Goal: Navigation & Orientation: Find specific page/section

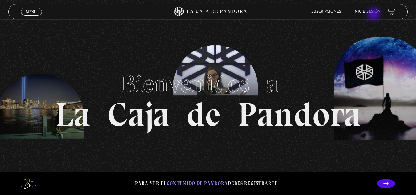
click at [374, 15] on li "Inicie sesión" at bounding box center [366, 12] width 27 height 10
click at [364, 10] on link "Inicie sesión" at bounding box center [366, 12] width 27 height 4
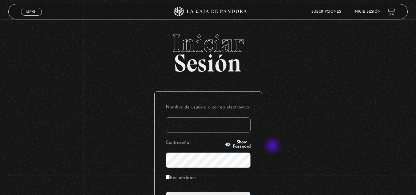
scroll to position [62, 0]
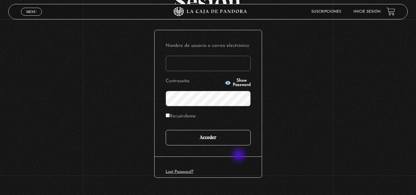
type input "msolanochinchilla@hotmail.com"
click at [226, 133] on input "Acceder" at bounding box center [208, 137] width 85 height 15
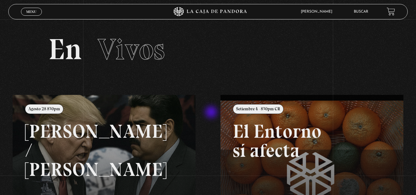
scroll to position [62, 0]
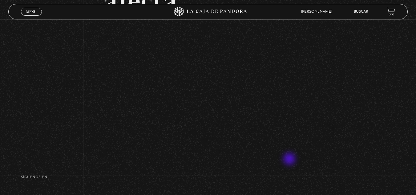
scroll to position [62, 0]
